Goal: Task Accomplishment & Management: Complete application form

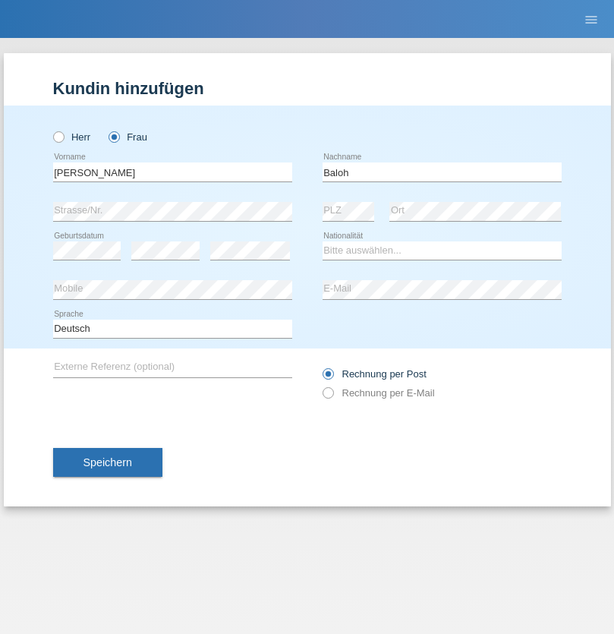
type input "Baloh"
select select "CH"
radio input "true"
click at [172, 172] on input "text" at bounding box center [172, 172] width 239 height 19
type input "Suada"
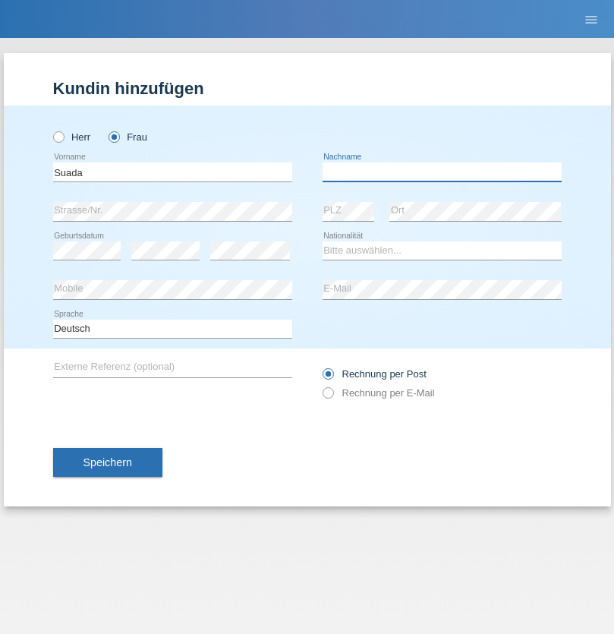
click at [442, 172] on input "text" at bounding box center [442, 172] width 239 height 19
type input "Fuss"
select select "AL"
select select "C"
select select "07"
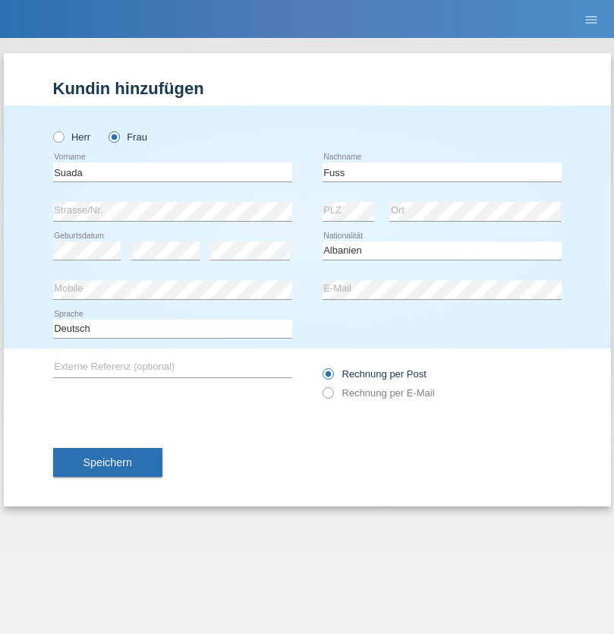
select select "06"
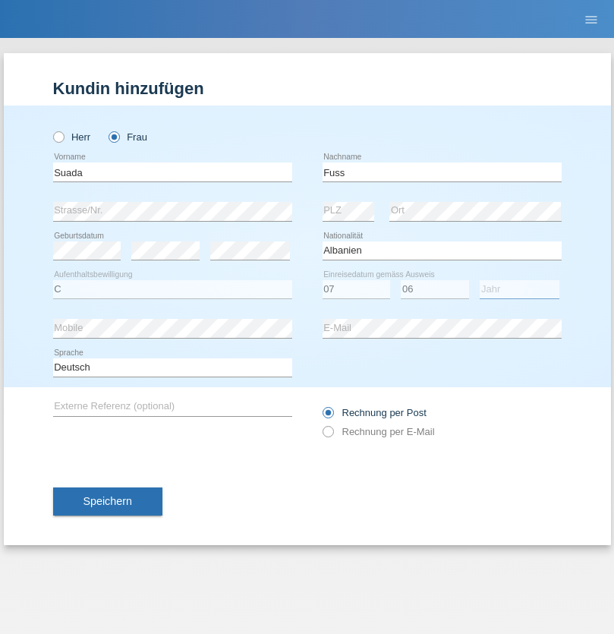
select select "1981"
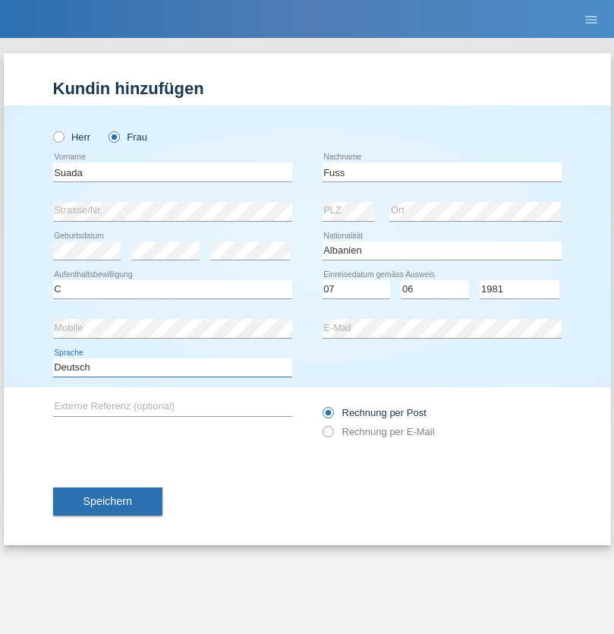
select select "en"
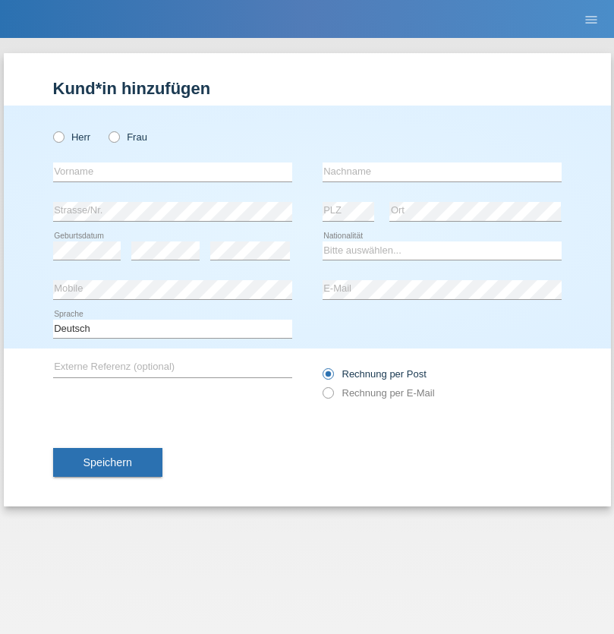
radio input "true"
click at [172, 172] on input "text" at bounding box center [172, 172] width 239 height 19
type input "guy"
click at [442, 172] on input "text" at bounding box center [442, 172] width 239 height 19
type input "massamba"
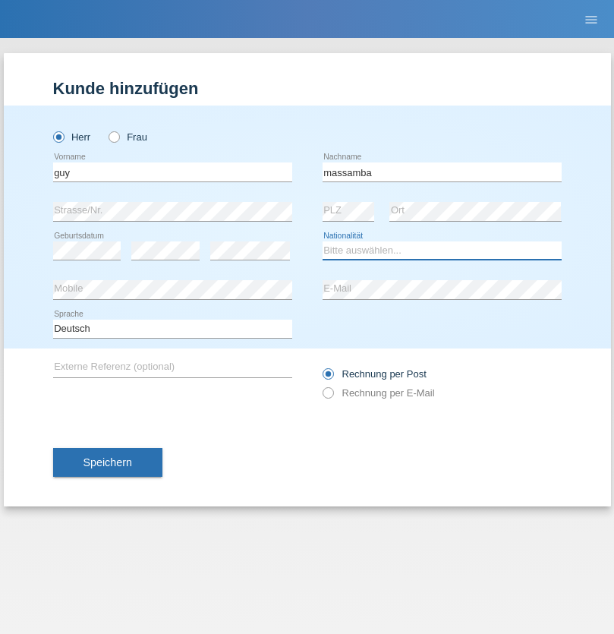
select select "CH"
radio input "true"
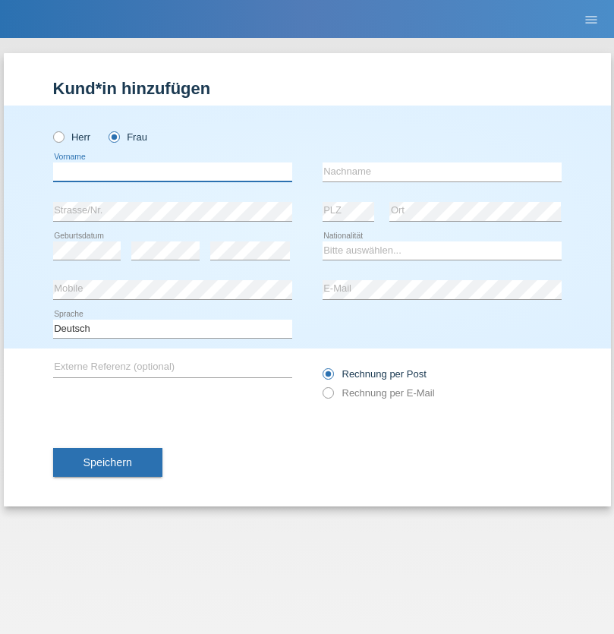
click at [172, 172] on input "text" at bounding box center [172, 172] width 239 height 19
type input "Nathalie"
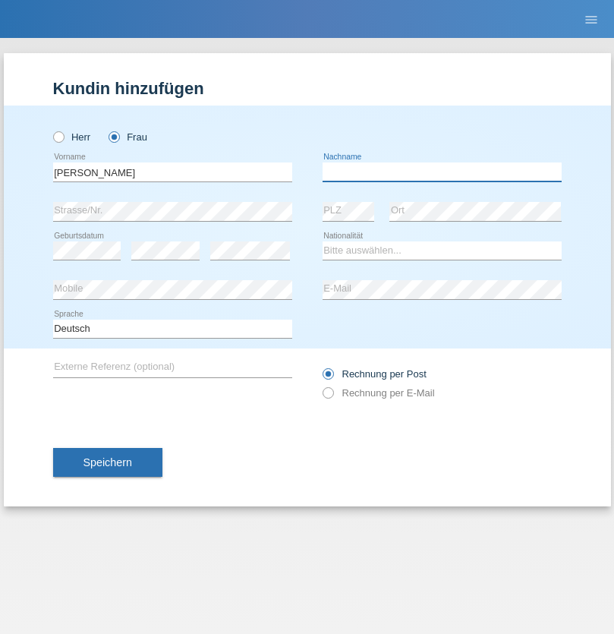
click at [442, 172] on input "text" at bounding box center [442, 172] width 239 height 19
type input "Marti"
select select "CH"
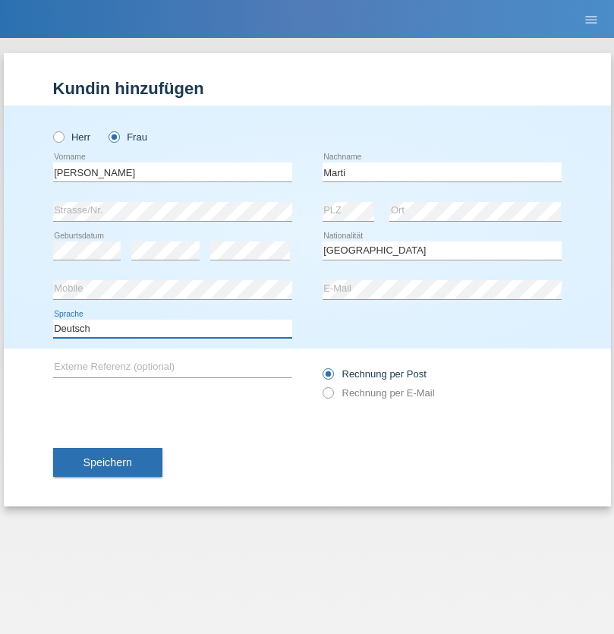
select select "en"
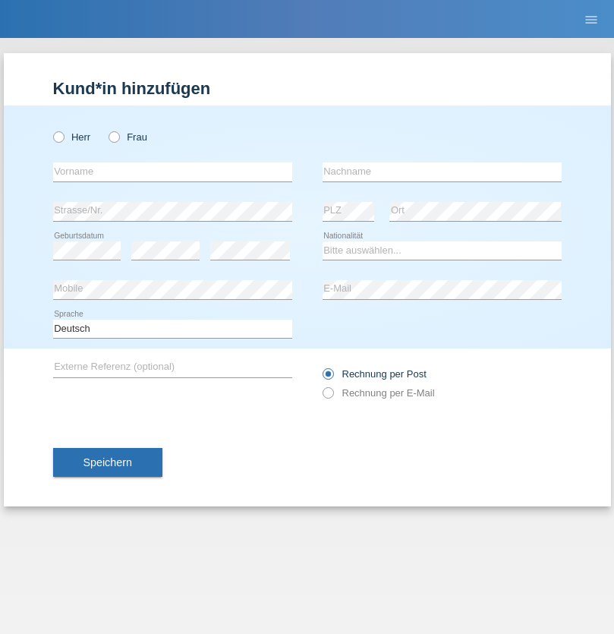
radio input "true"
click at [172, 172] on input "text" at bounding box center [172, 172] width 239 height 19
type input "Betim"
click at [442, 172] on input "text" at bounding box center [442, 172] width 239 height 19
type input "Alija"
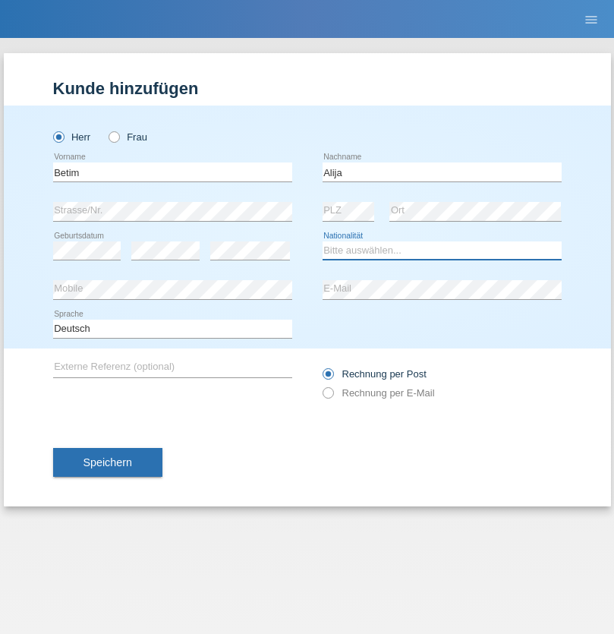
select select "MK"
select select "C"
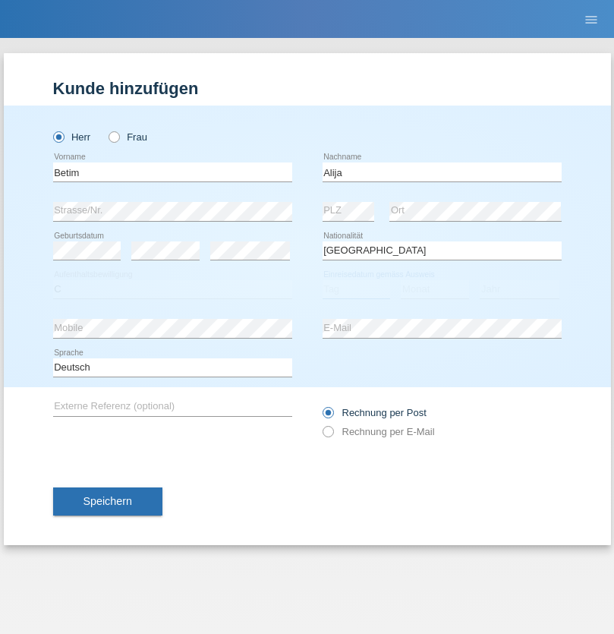
select select "12"
select select "08"
select select "2003"
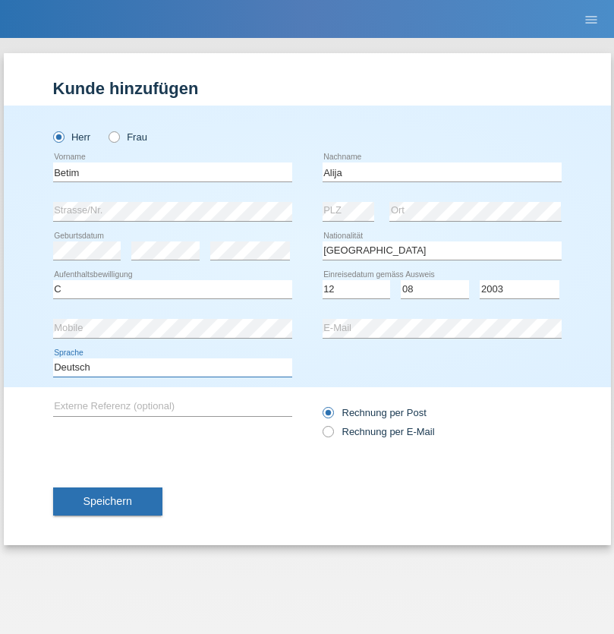
select select "en"
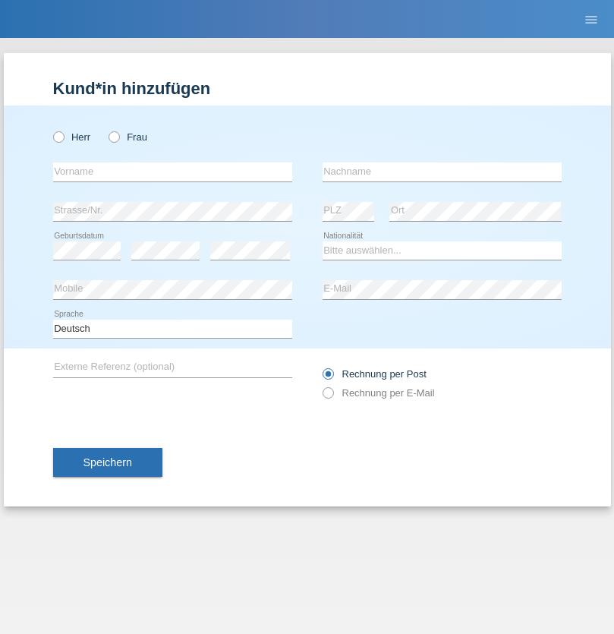
radio input "true"
click at [172, 172] on input "text" at bounding box center [172, 172] width 239 height 19
type input "Sasa"
click at [442, 172] on input "text" at bounding box center [442, 172] width 239 height 19
type input "Lazarevic"
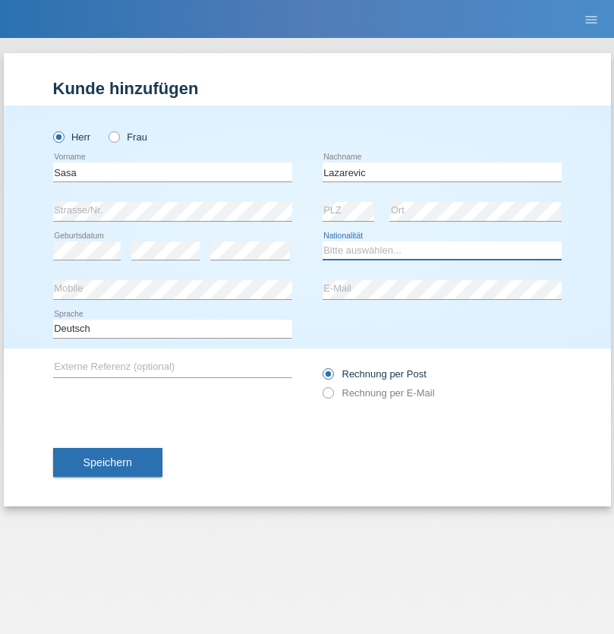
select select "RS"
select select "C"
select select "16"
select select "10"
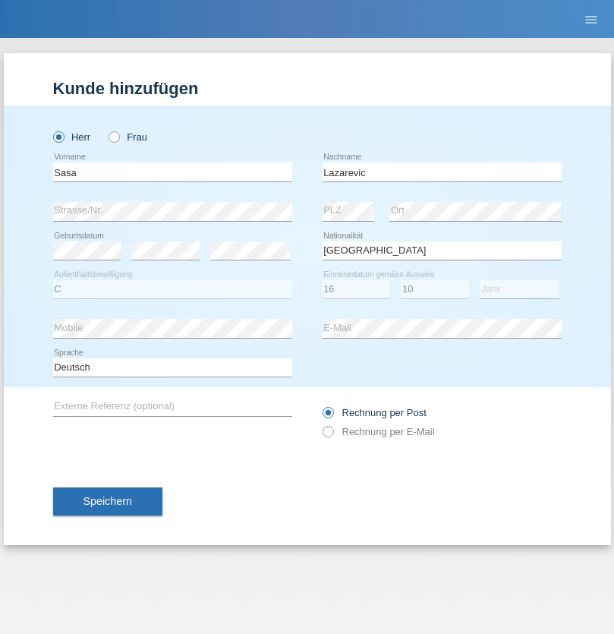
select select "1984"
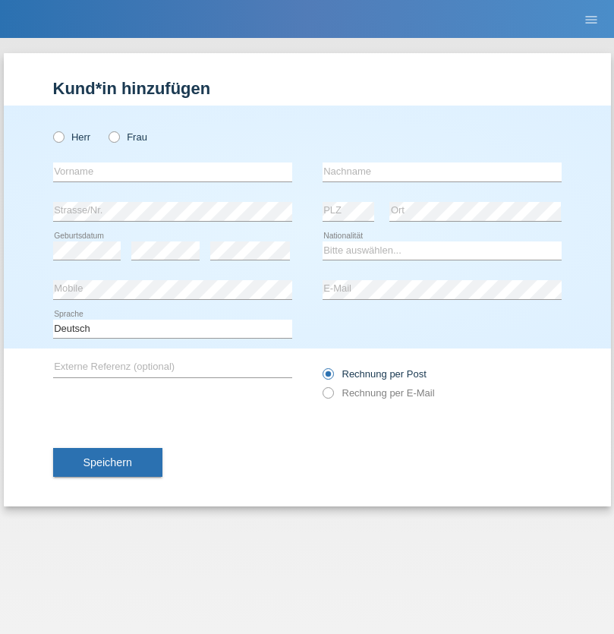
radio input "true"
click at [172, 172] on input "text" at bounding box center [172, 172] width 239 height 19
type input "kelmendi"
click at [442, 172] on input "text" at bounding box center [442, 172] width 239 height 19
type input "Edona"
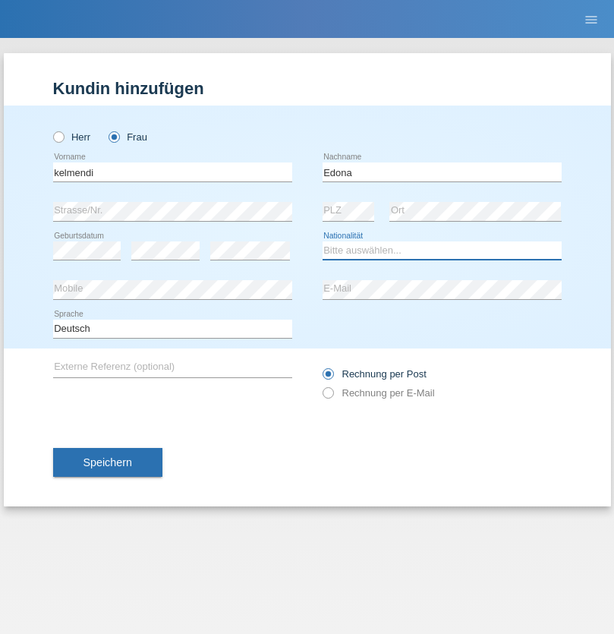
select select "XK"
select select "C"
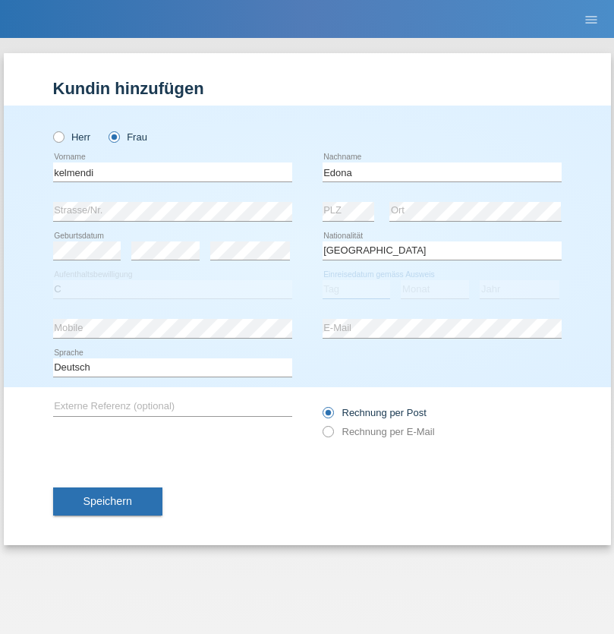
select select "23"
select select "09"
select select "2021"
